Goal: Understand process/instructions: Learn how to perform a task or action

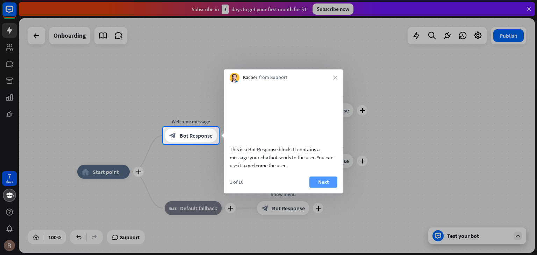
click at [327, 186] on button "Next" at bounding box center [323, 182] width 28 height 11
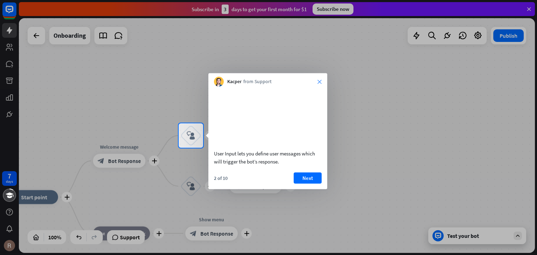
click at [319, 80] on icon "close" at bounding box center [319, 82] width 4 height 4
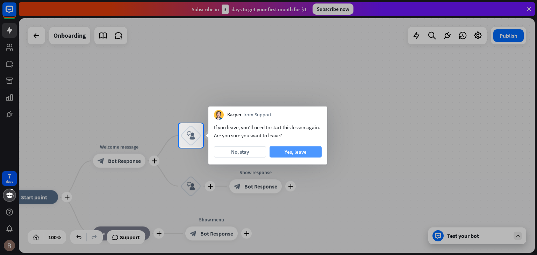
click at [291, 146] on button "Yes, leave" at bounding box center [296, 151] width 52 height 11
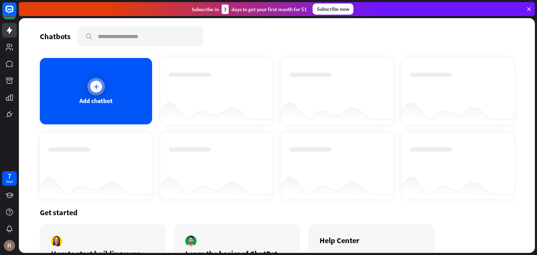
click at [94, 88] on icon at bounding box center [96, 86] width 7 height 7
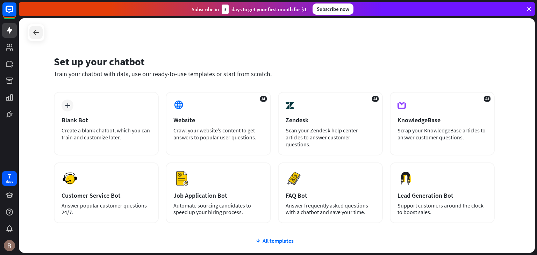
click at [41, 32] on div at bounding box center [35, 32] width 13 height 13
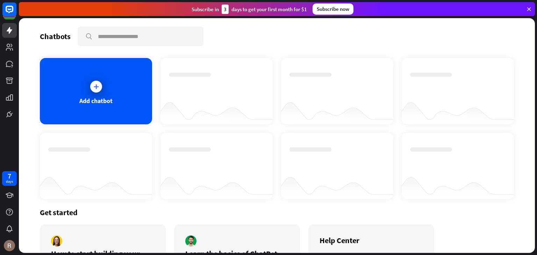
click at [529, 8] on icon at bounding box center [529, 9] width 6 height 6
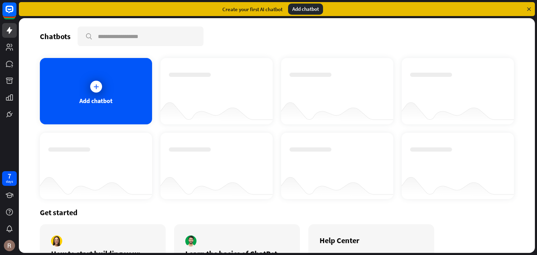
click at [530, 6] on icon at bounding box center [529, 9] width 6 height 6
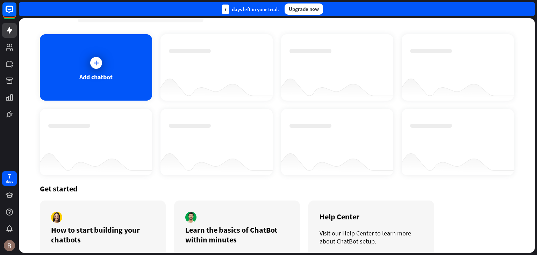
scroll to position [56, 0]
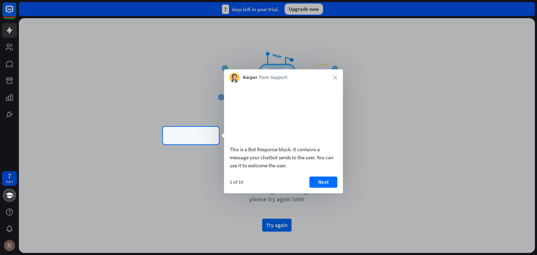
click at [334, 74] on div "Kacper from Support close" at bounding box center [283, 75] width 119 height 13
click at [335, 78] on icon "close" at bounding box center [335, 78] width 4 height 4
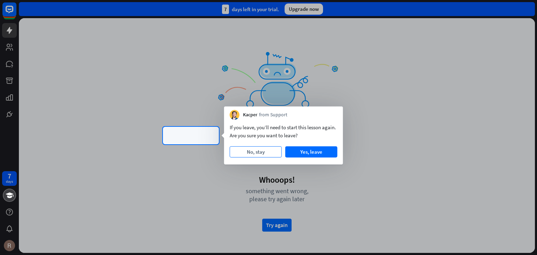
click at [272, 149] on button "No, stay" at bounding box center [256, 151] width 52 height 11
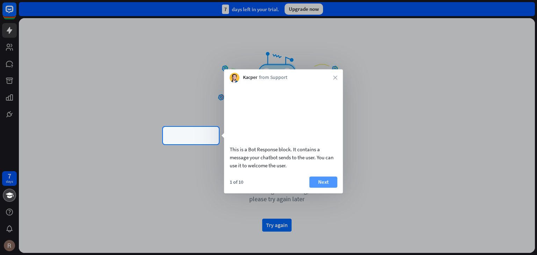
click at [327, 188] on button "Next" at bounding box center [323, 182] width 28 height 11
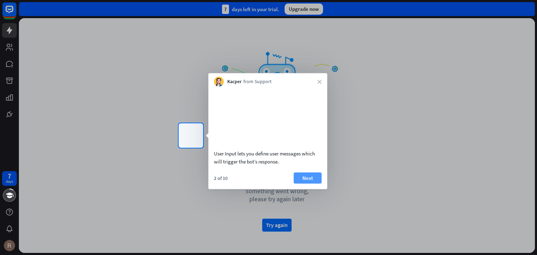
drag, startPoint x: 280, startPoint y: 224, endPoint x: 307, endPoint y: 186, distance: 47.1
click at [307, 186] on body "7 days close Product Help First steps Get started with ChatBot Help Center Foll…" at bounding box center [268, 127] width 537 height 255
click at [307, 184] on button "Next" at bounding box center [308, 177] width 28 height 11
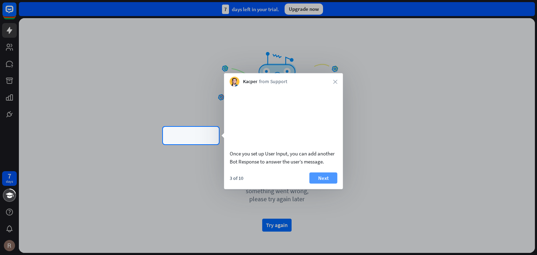
click at [319, 184] on button "Next" at bounding box center [323, 177] width 28 height 11
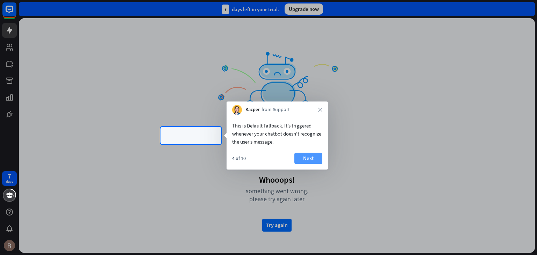
click at [302, 158] on button "Next" at bounding box center [308, 158] width 28 height 11
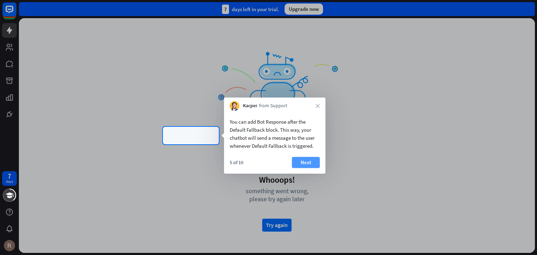
click at [306, 158] on button "Next" at bounding box center [306, 162] width 28 height 11
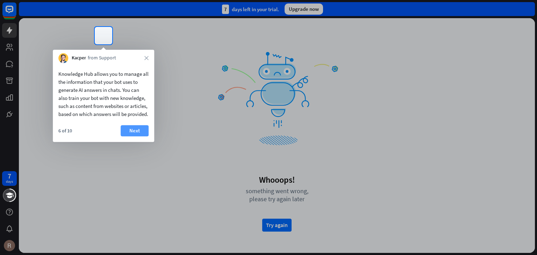
click at [130, 136] on button "Next" at bounding box center [135, 130] width 28 height 11
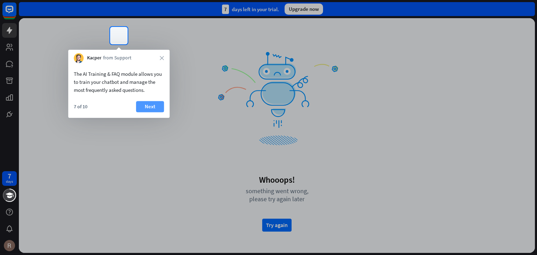
click at [148, 109] on button "Next" at bounding box center [150, 106] width 28 height 11
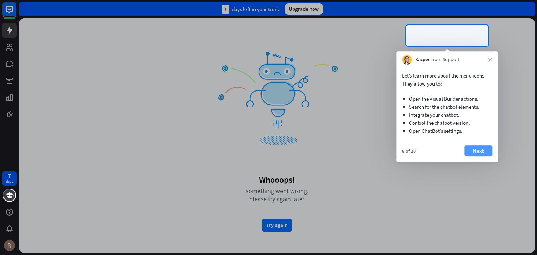
click at [476, 147] on button "Next" at bounding box center [478, 150] width 28 height 11
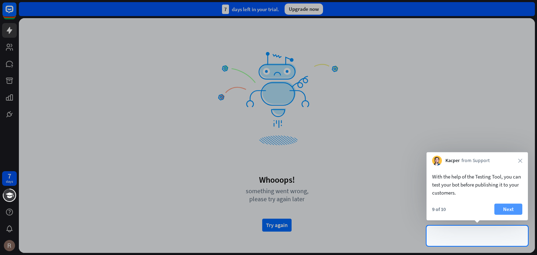
click at [514, 204] on button "Next" at bounding box center [508, 209] width 28 height 11
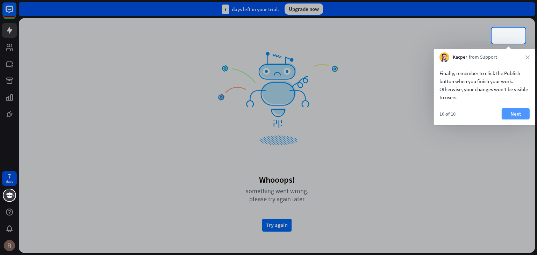
click at [515, 109] on button "Next" at bounding box center [516, 113] width 28 height 11
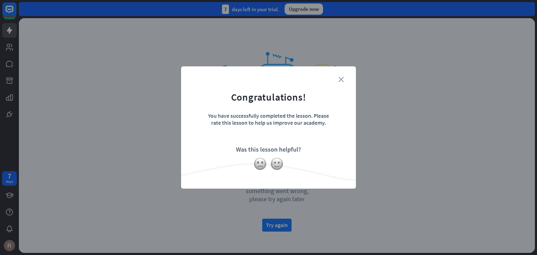
click at [339, 81] on icon "close" at bounding box center [340, 79] width 5 height 5
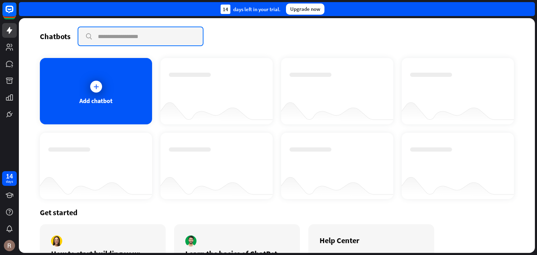
click at [161, 31] on input "text" at bounding box center [140, 36] width 124 height 18
click at [159, 38] on input "text" at bounding box center [140, 36] width 124 height 18
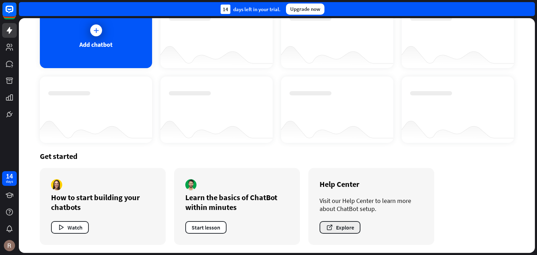
click at [342, 224] on button "Explore" at bounding box center [339, 227] width 41 height 13
